Goal: Find specific page/section: Find specific page/section

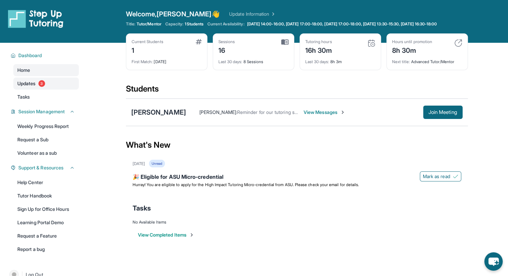
click at [33, 80] on span "Updates" at bounding box center [26, 83] width 18 height 7
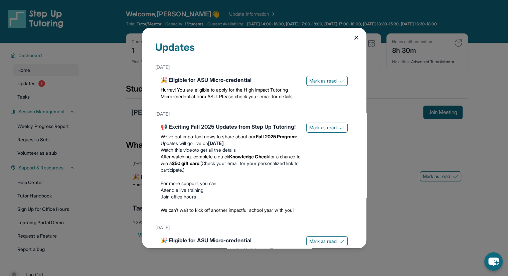
click at [40, 53] on div "Updates September 8th 🎉 Eligible for ASU Micro-credential Hurray! You are eligi…" at bounding box center [254, 138] width 508 height 276
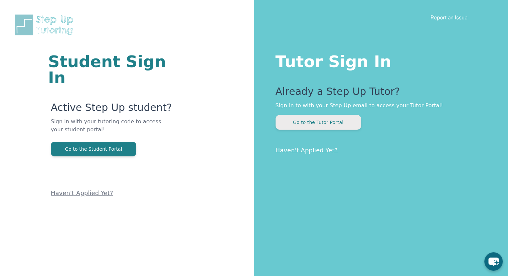
click at [339, 122] on button "Go to the Tutor Portal" at bounding box center [317, 122] width 85 height 15
